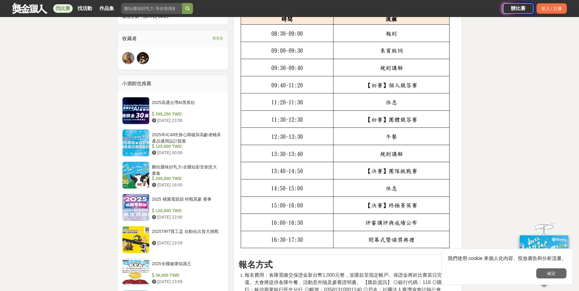
click at [550, 275] on button "確定" at bounding box center [551, 273] width 30 height 10
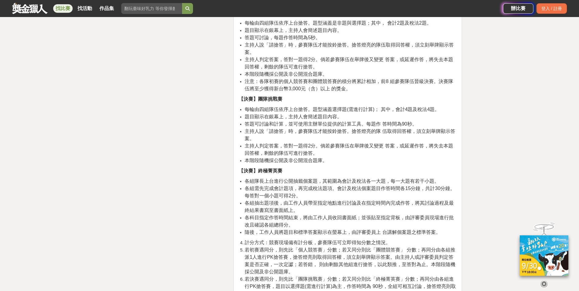
scroll to position [972, 0]
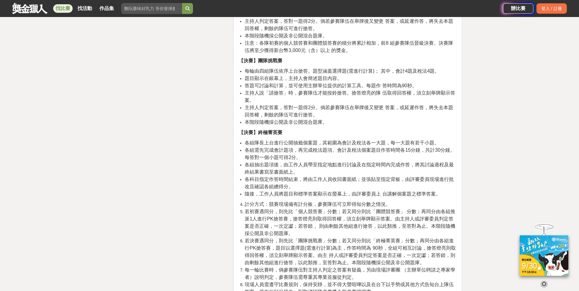
click at [291, 103] on span "主持人說「請搶答」時，參賽隊伍才能按鈴搶答。搶答燈亮的隊 伍取得回答權，須立刻舉牌顯示答案。" at bounding box center [350, 96] width 210 height 12
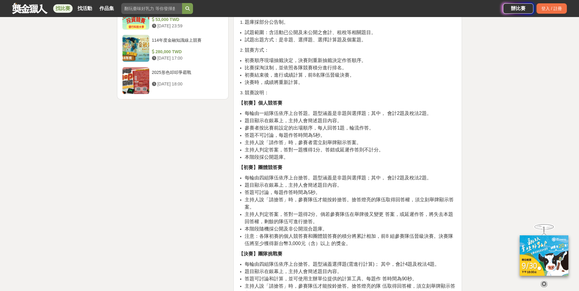
scroll to position [790, 0]
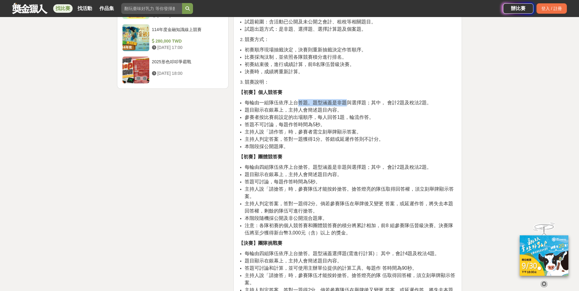
drag, startPoint x: 298, startPoint y: 137, endPoint x: 349, endPoint y: 139, distance: 51.4
click at [349, 105] on span "每輪由一組隊伍依序上台答題。題型涵蓋是非題與選擇題；其中， 會計2題及稅法2題。" at bounding box center [338, 102] width 187 height 5
drag, startPoint x: 275, startPoint y: 159, endPoint x: 358, endPoint y: 152, distance: 83.5
click at [358, 150] on ul "每輪由一組隊伍依序上台答題。題型涵蓋是非題與選擇題；其中， 會計2題及稅法2題。 題目顯示在銀幕上，主持人會簡述題目內容。 參賽者按比賽前設定的出場順序，每人…" at bounding box center [348, 124] width 218 height 51
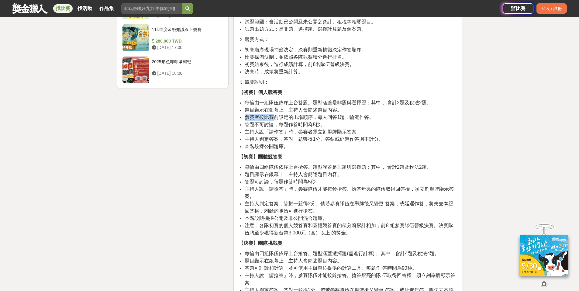
click at [358, 114] on li "題目顯示在銀幕上，主持人會簡述題目內容。" at bounding box center [351, 109] width 212 height 7
click at [292, 127] on span "答題不可討論，每題作答時間為5秒。" at bounding box center [285, 124] width 81 height 5
drag, startPoint x: 276, startPoint y: 167, endPoint x: 336, endPoint y: 164, distance: 59.4
click at [336, 128] on li "答題不可討論，每題作答時間為5秒。" at bounding box center [351, 124] width 212 height 7
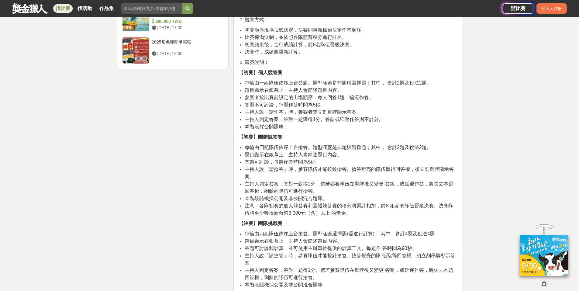
scroll to position [821, 0]
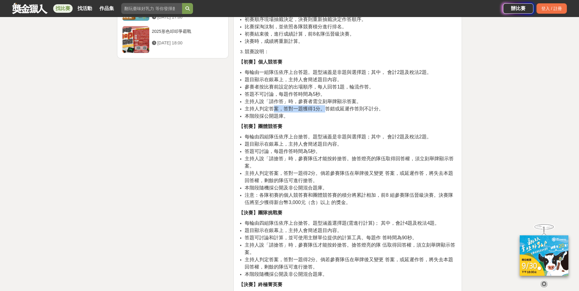
drag, startPoint x: 278, startPoint y: 150, endPoint x: 331, endPoint y: 149, distance: 52.9
click at [330, 111] on span "主持人判定答案，答對一題獲得1分。答錯或延遲作答則不計分。" at bounding box center [314, 108] width 139 height 5
click at [332, 111] on span "主持人判定答案，答對一題獲得1分。答錯或延遲作答則不計分。" at bounding box center [314, 108] width 139 height 5
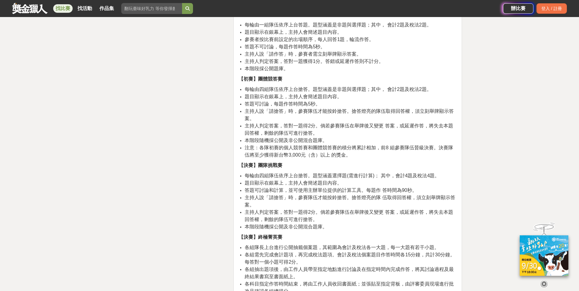
scroll to position [881, 0]
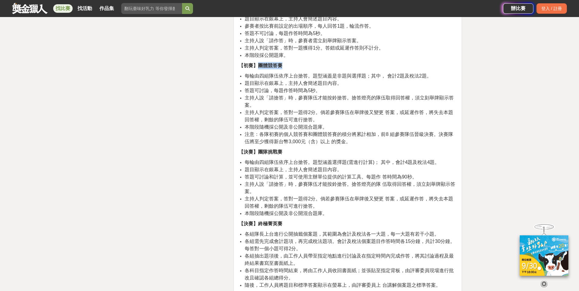
drag, startPoint x: 256, startPoint y: 111, endPoint x: 306, endPoint y: 113, distance: 49.9
click at [304, 69] on p "【初賽】團體競答賽" at bounding box center [348, 65] width 218 height 7
click at [308, 113] on div "活動簡介 全國會計菁英達人賽是專為會計及稅法專業學生打造的頂尖競賽，旨在激發學生對會計與稅法的熱情和創新思維。在全球化和國內經營環境快速變遷的背景下，會計和稅…" at bounding box center [348, 41] width 218 height 1357
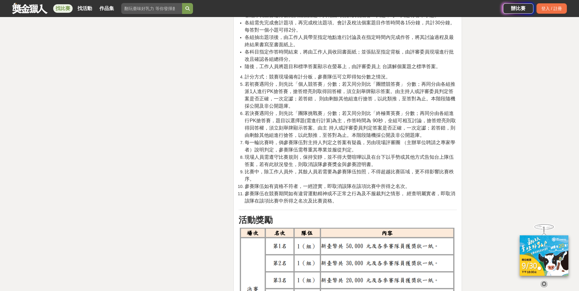
scroll to position [1155, 0]
